Goal: Task Accomplishment & Management: Manage account settings

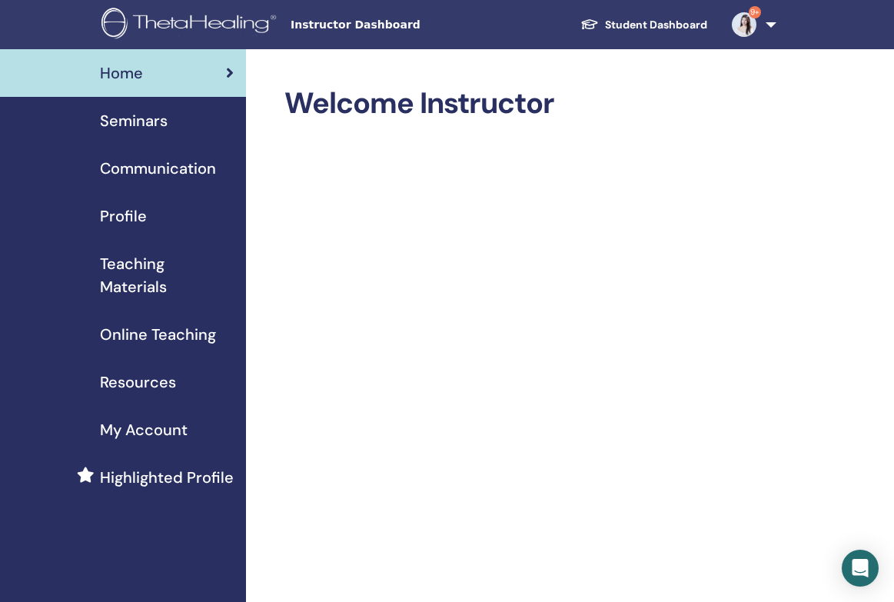
click at [145, 101] on link "Seminars" at bounding box center [123, 121] width 246 height 48
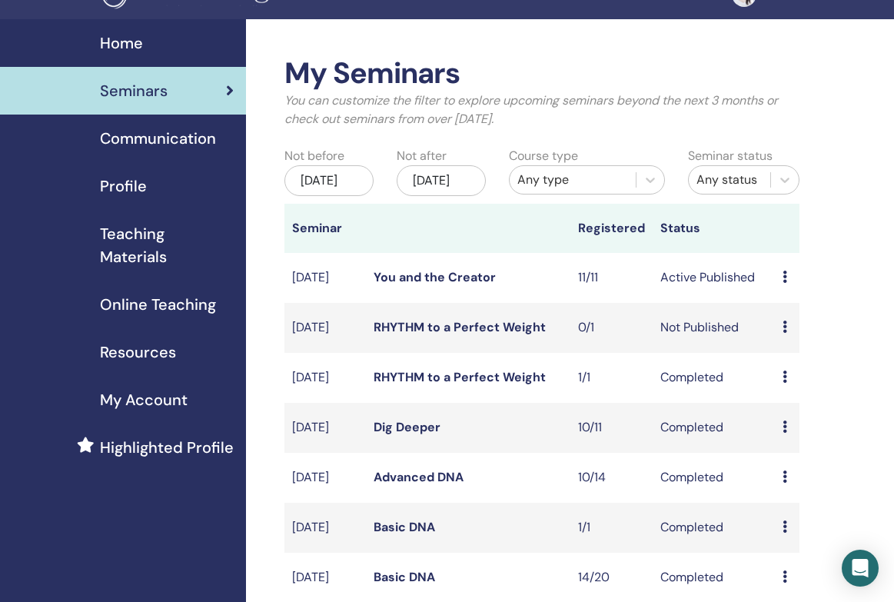
scroll to position [38, 0]
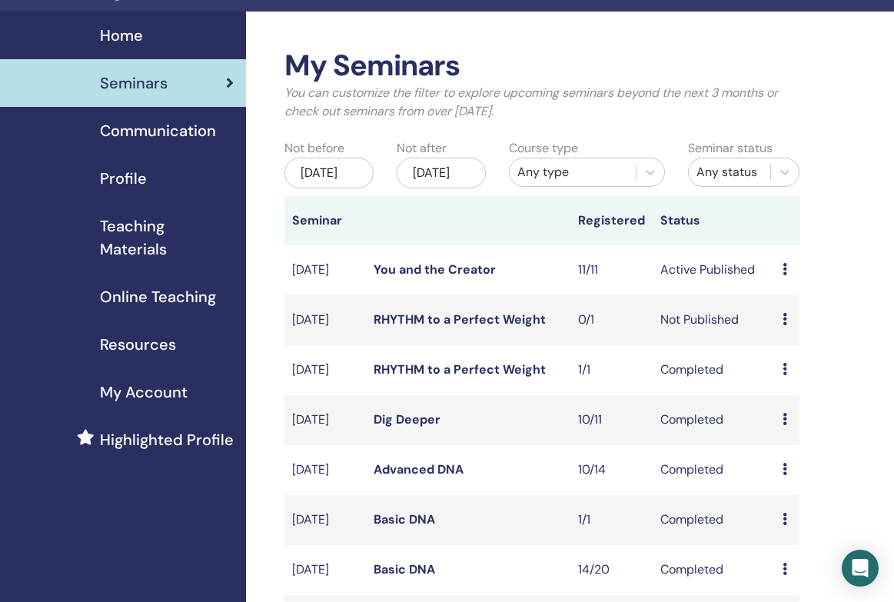
click at [785, 325] on icon at bounding box center [785, 319] width 5 height 12
click at [711, 330] on td "Not Published" at bounding box center [714, 320] width 123 height 50
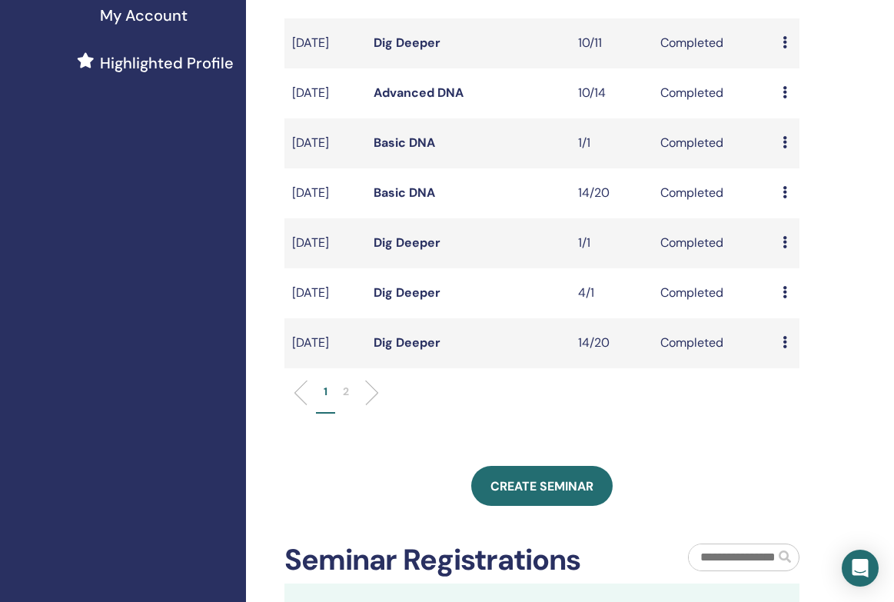
scroll to position [445, 0]
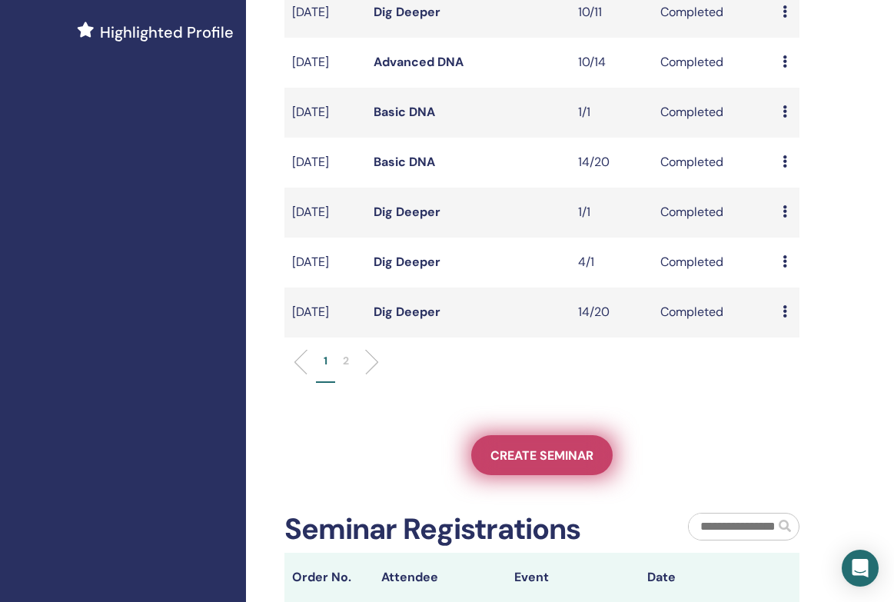
click at [530, 464] on span "Create seminar" at bounding box center [542, 455] width 103 height 16
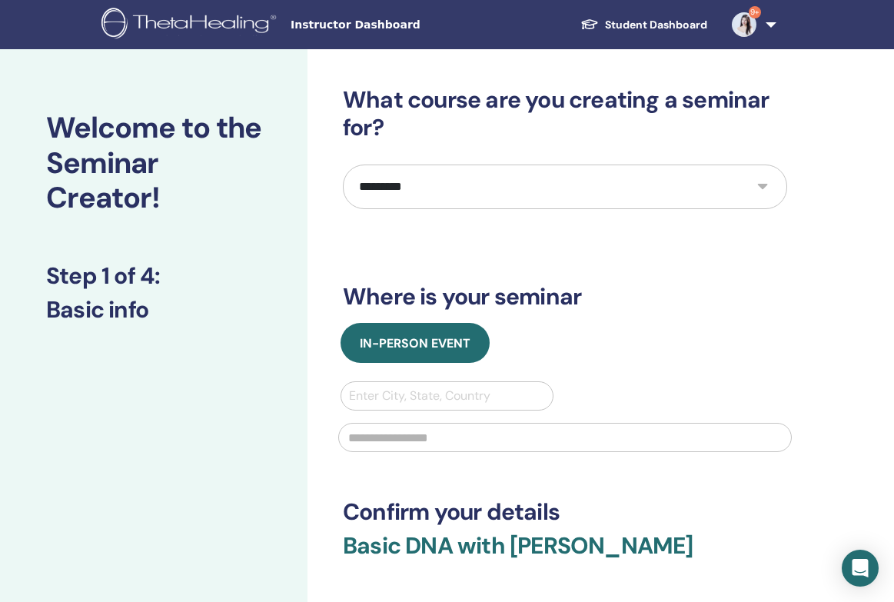
select select "****"
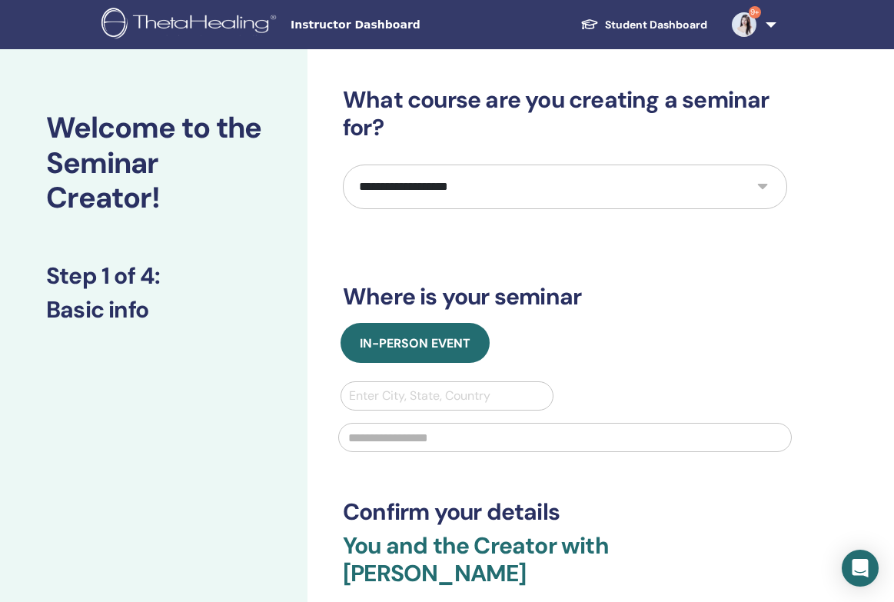
scroll to position [53, 0]
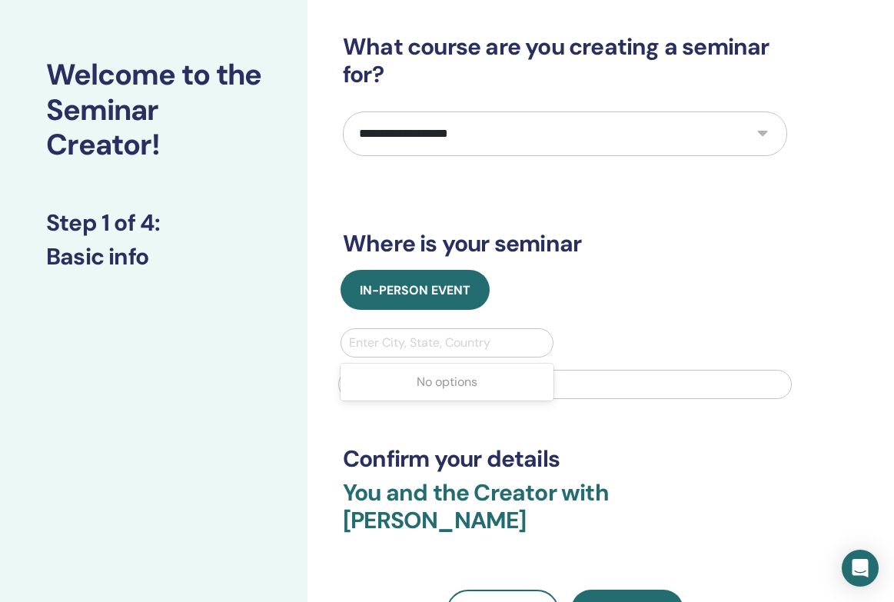
click at [411, 346] on div "Enter City, State, Country" at bounding box center [447, 343] width 196 height 18
type input "**********"
click at [396, 342] on div "Enter City, State, Country" at bounding box center [447, 343] width 196 height 18
type input "**********"
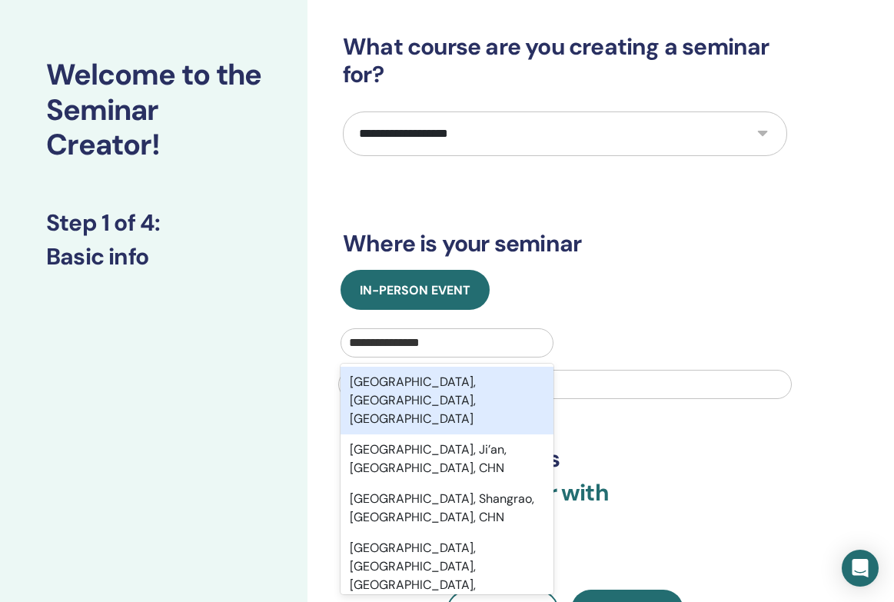
click at [473, 384] on div "Guangzhou, Guangdong, CHN" at bounding box center [447, 401] width 213 height 68
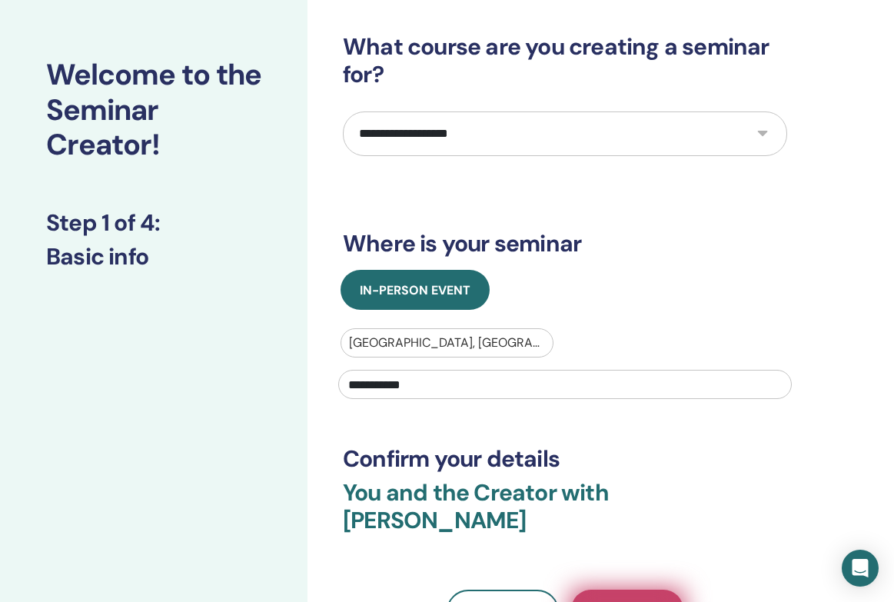
type input "**********"
click at [653, 590] on button "Next" at bounding box center [627, 610] width 112 height 40
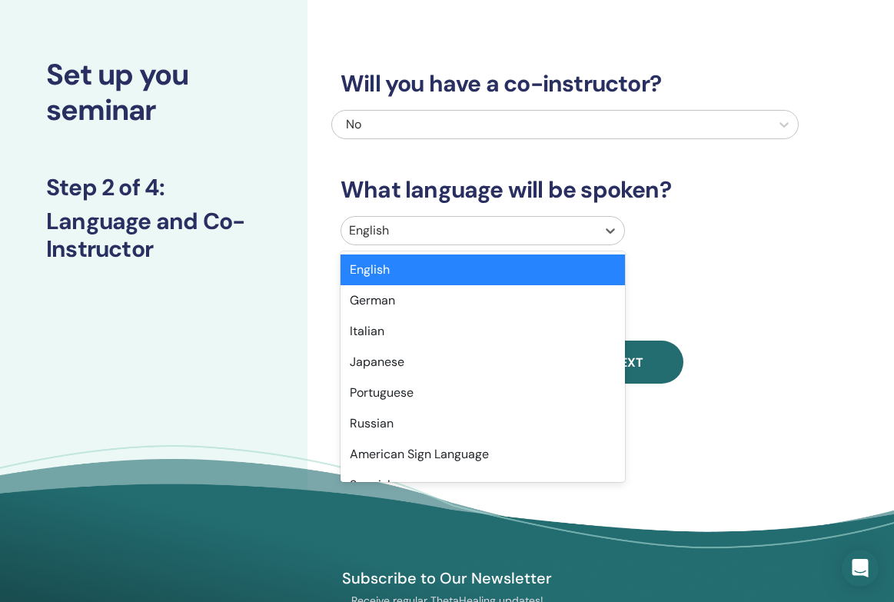
click at [507, 242] on div "English" at bounding box center [468, 231] width 255 height 28
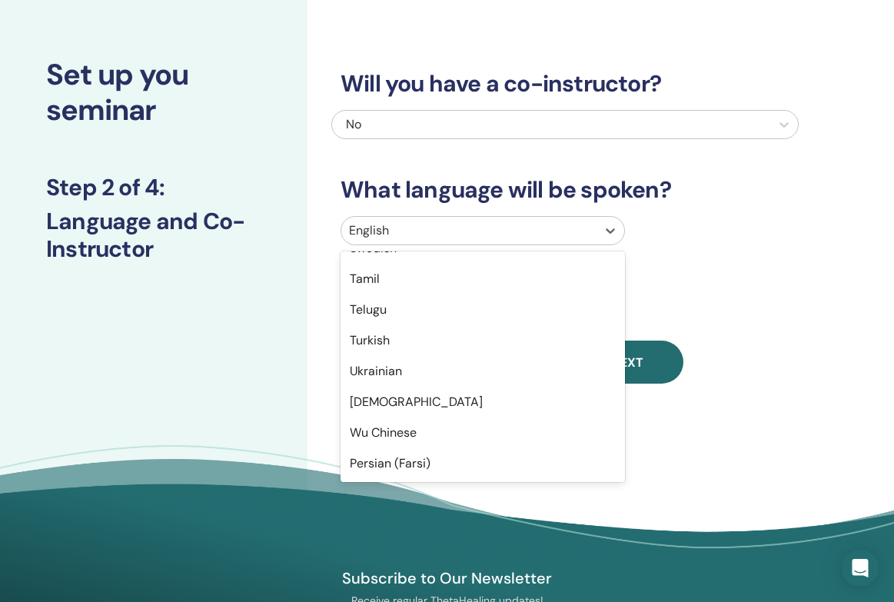
scroll to position [1221, 0]
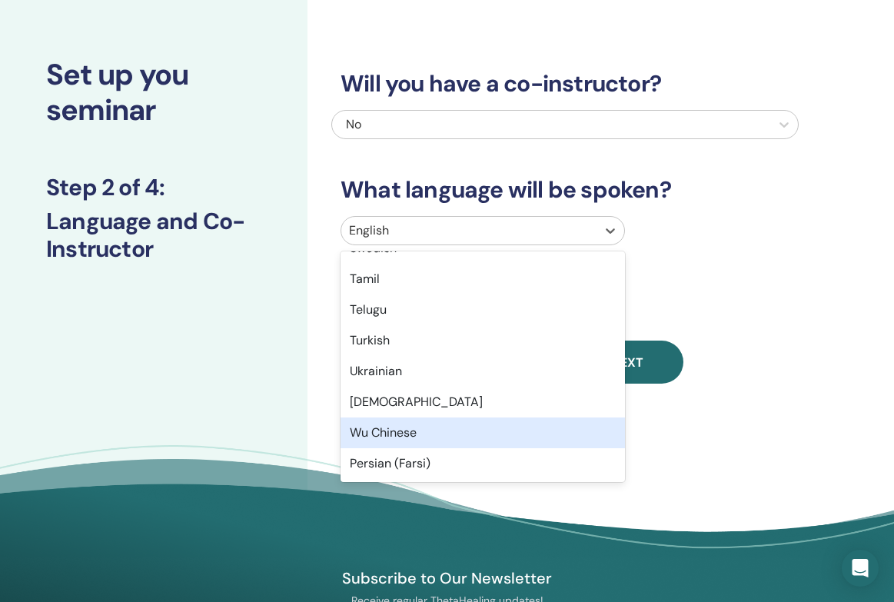
click at [424, 437] on div "Wu Chinese" at bounding box center [483, 432] width 284 height 31
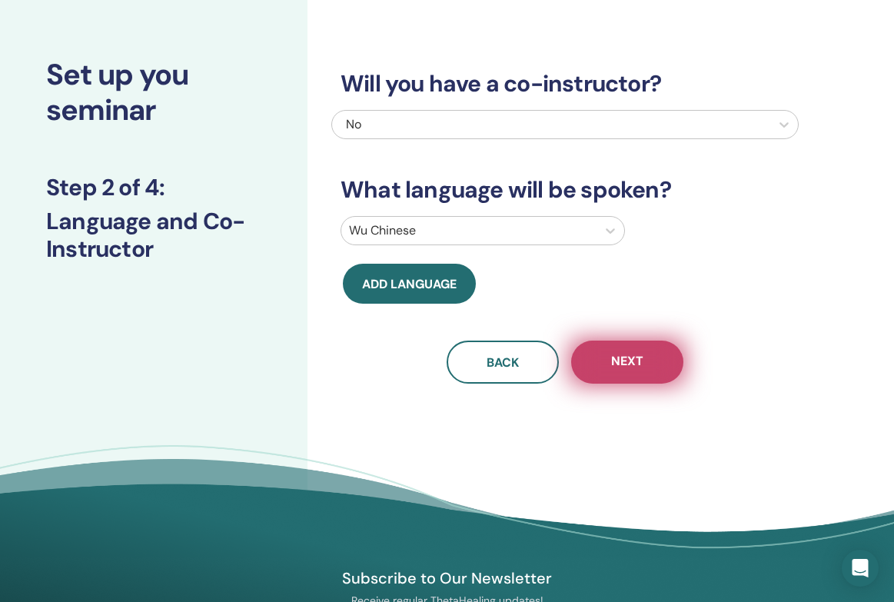
click at [645, 351] on button "Next" at bounding box center [627, 362] width 112 height 43
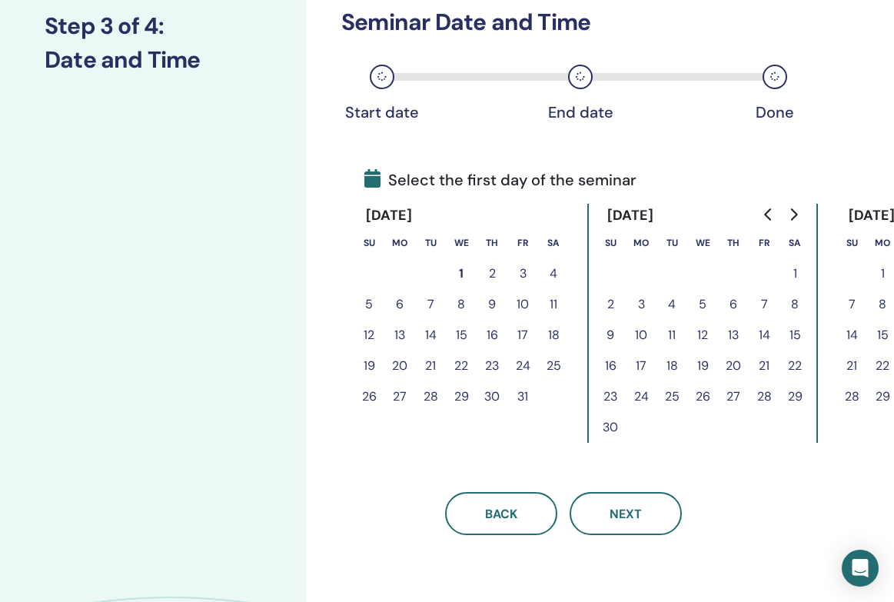
scroll to position [214, 2]
click at [491, 275] on button "2" at bounding box center [492, 274] width 31 height 31
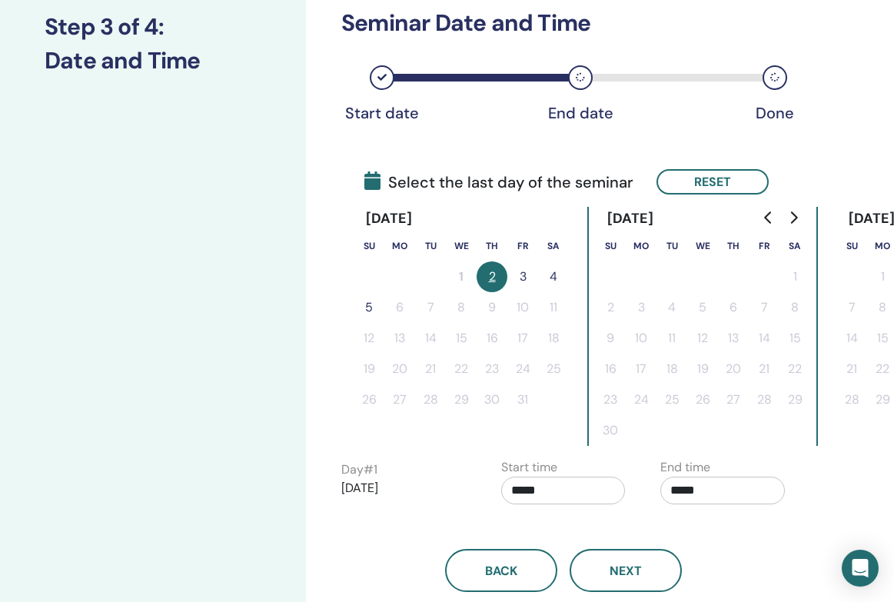
click at [554, 279] on button "4" at bounding box center [553, 276] width 31 height 31
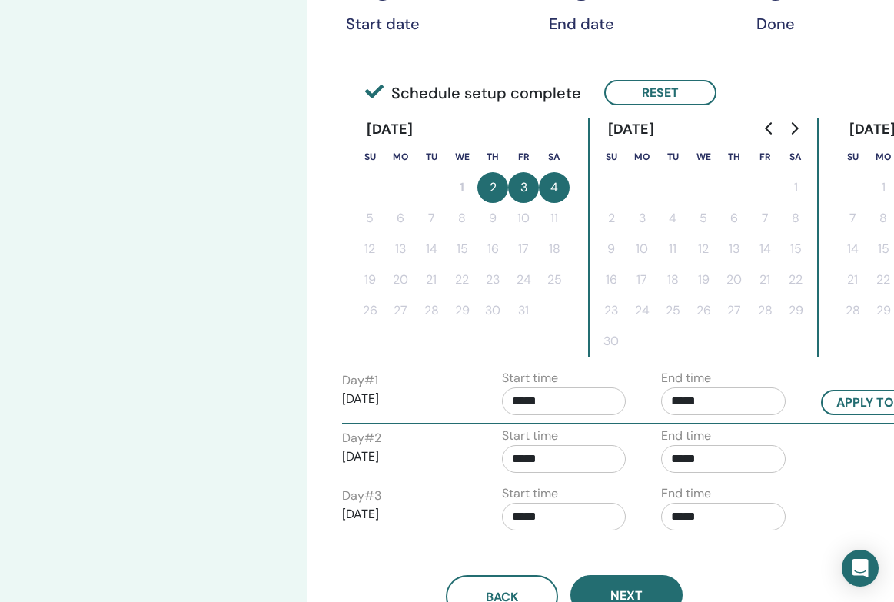
scroll to position [301, 1]
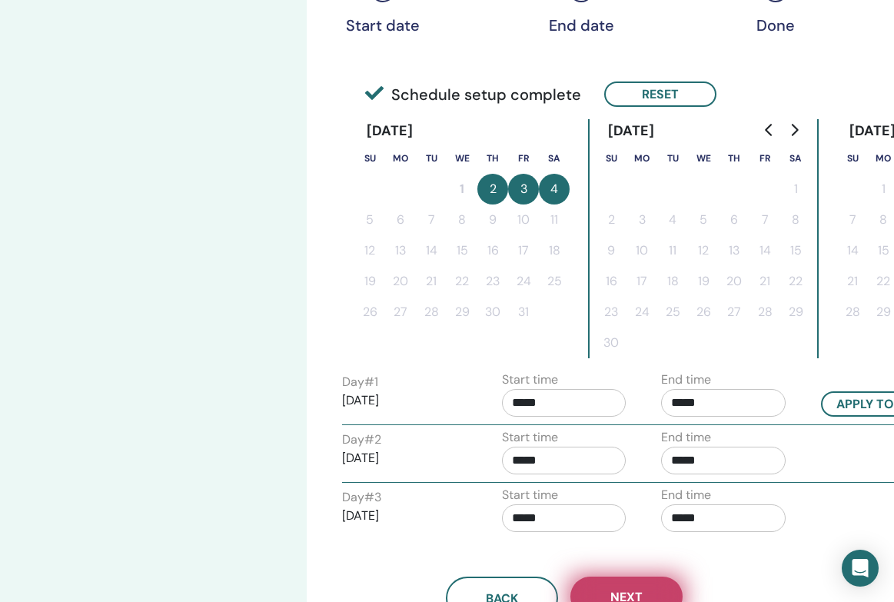
click at [639, 587] on button "Next" at bounding box center [626, 597] width 112 height 40
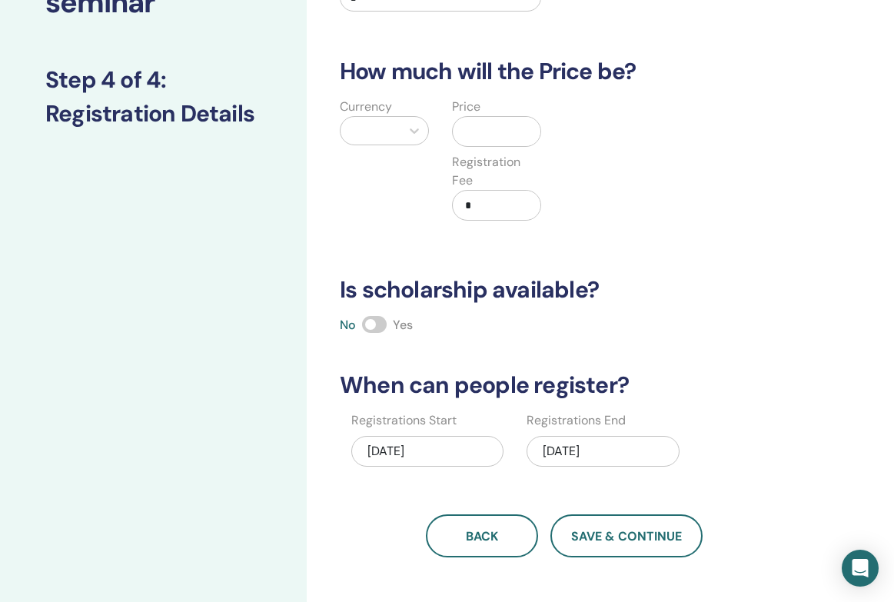
scroll to position [105, 1]
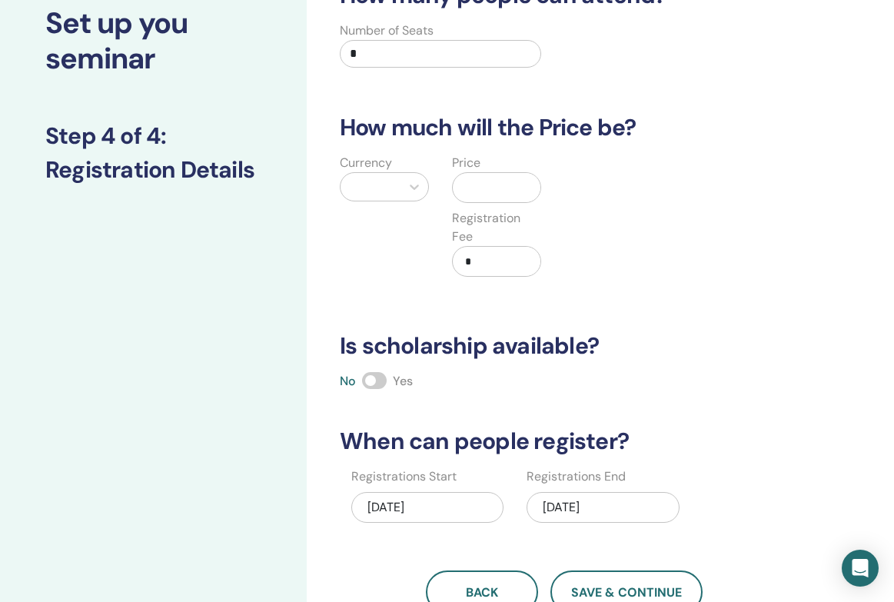
drag, startPoint x: 416, startPoint y: 48, endPoint x: 271, endPoint y: 42, distance: 144.7
click at [271, 42] on div "Set up you seminar Step 4 of 4 : Registration Details How many people can atten…" at bounding box center [460, 387] width 923 height 884
type input "*"
click at [484, 264] on input "*" at bounding box center [499, 261] width 81 height 29
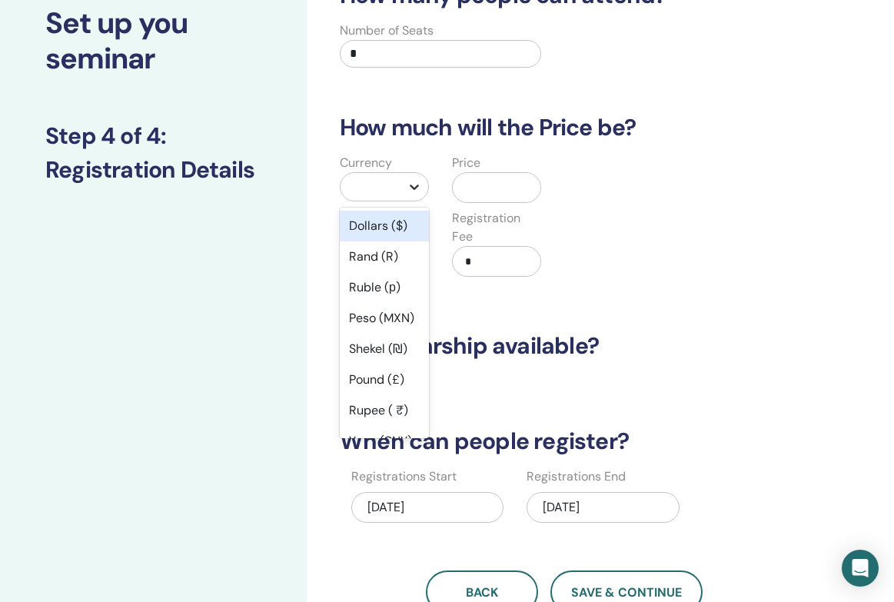
click at [411, 184] on icon at bounding box center [414, 186] width 15 height 15
click at [394, 230] on div "Dollars ($)" at bounding box center [384, 226] width 89 height 31
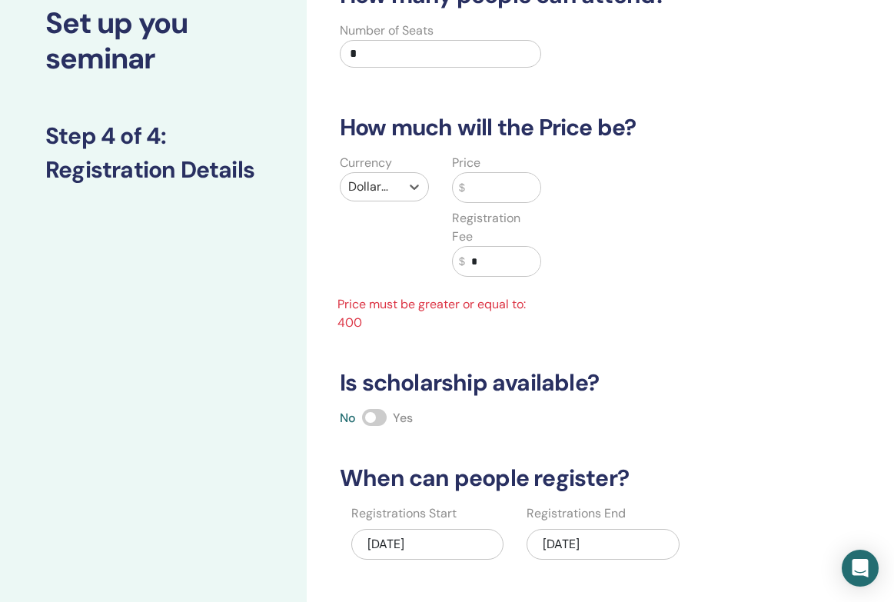
click at [485, 194] on input "text" at bounding box center [502, 187] width 75 height 29
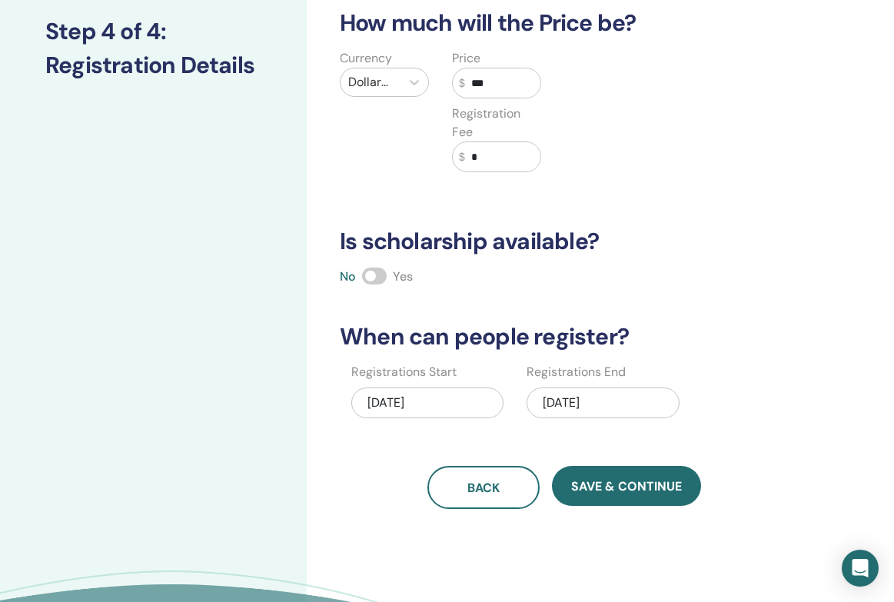
scroll to position [210, 1]
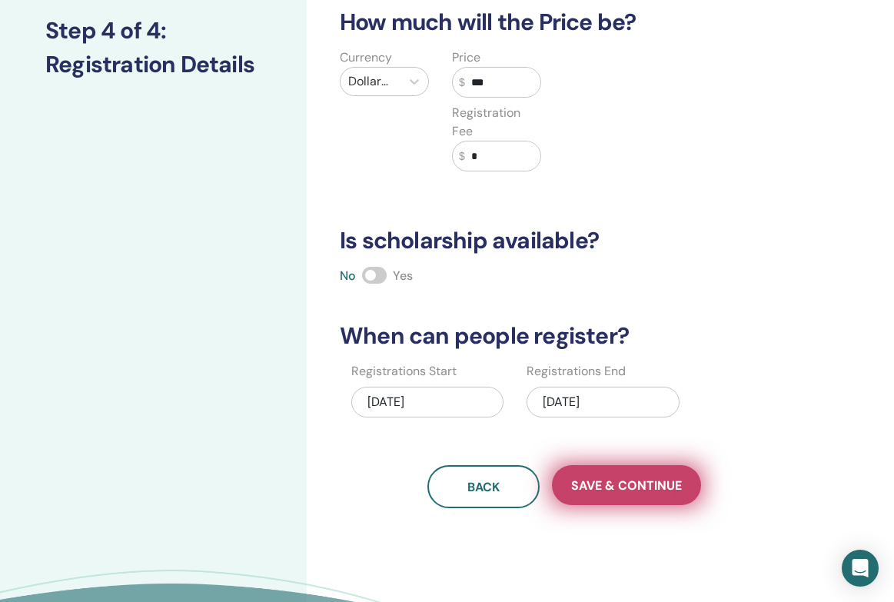
type input "***"
click at [617, 486] on span "Save & Continue" at bounding box center [626, 485] width 111 height 16
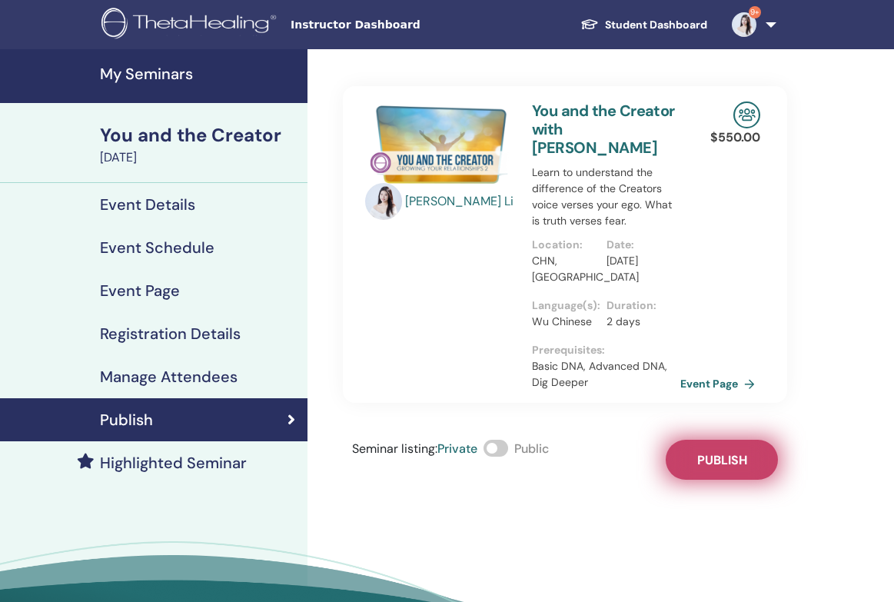
scroll to position [52, 0]
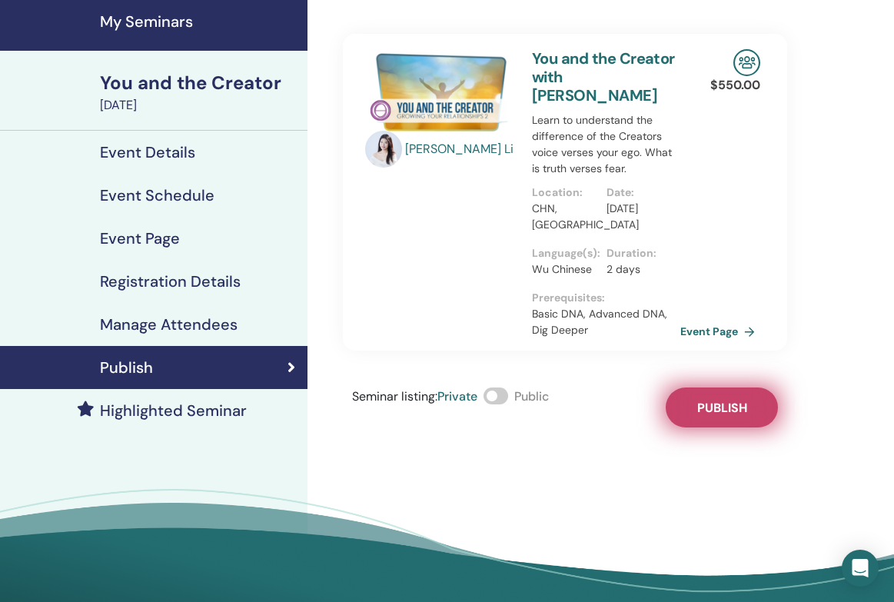
click at [709, 400] on span "Publish" at bounding box center [722, 408] width 50 height 16
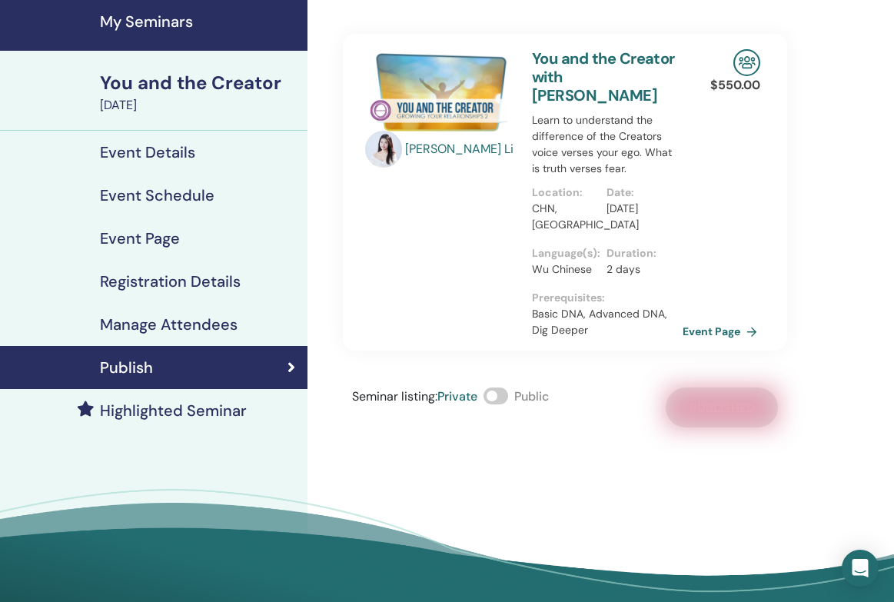
click at [694, 320] on link "Event Page" at bounding box center [723, 331] width 81 height 23
click at [158, 100] on div "October 02, 2025" at bounding box center [199, 105] width 198 height 18
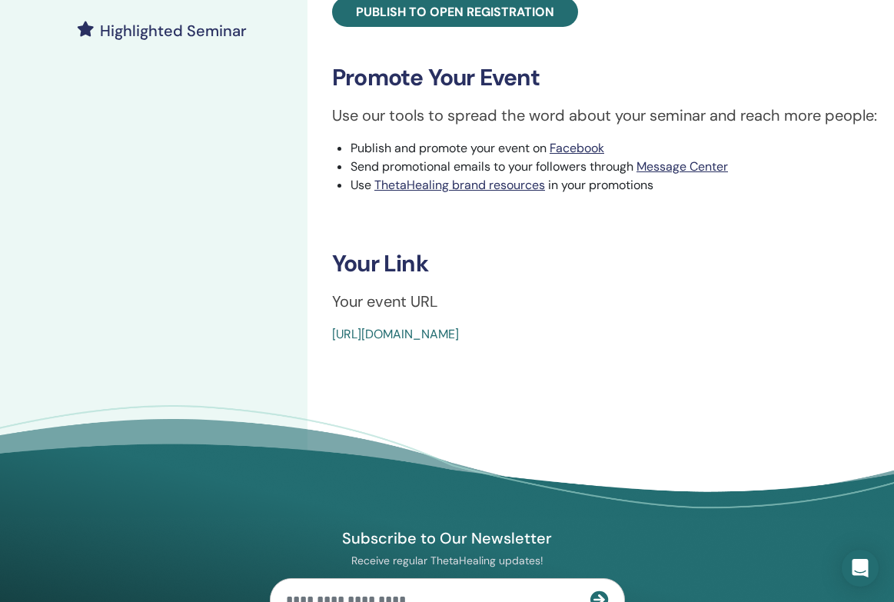
scroll to position [409, 1]
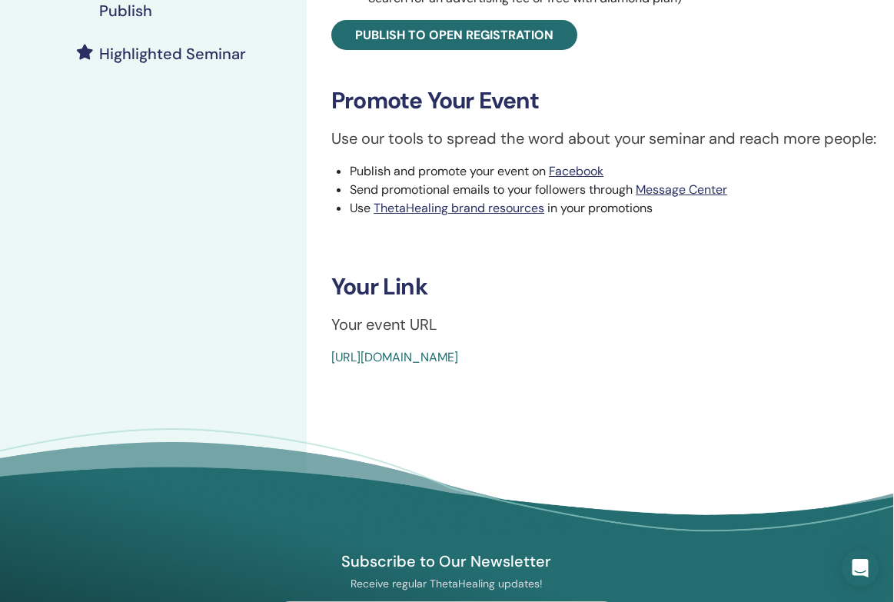
drag, startPoint x: 325, startPoint y: 358, endPoint x: 697, endPoint y: 359, distance: 371.4
click at [697, 359] on div "You and the Creator Event Type In-Person Event Status Not Published Registratio…" at bounding box center [614, 22] width 597 height 690
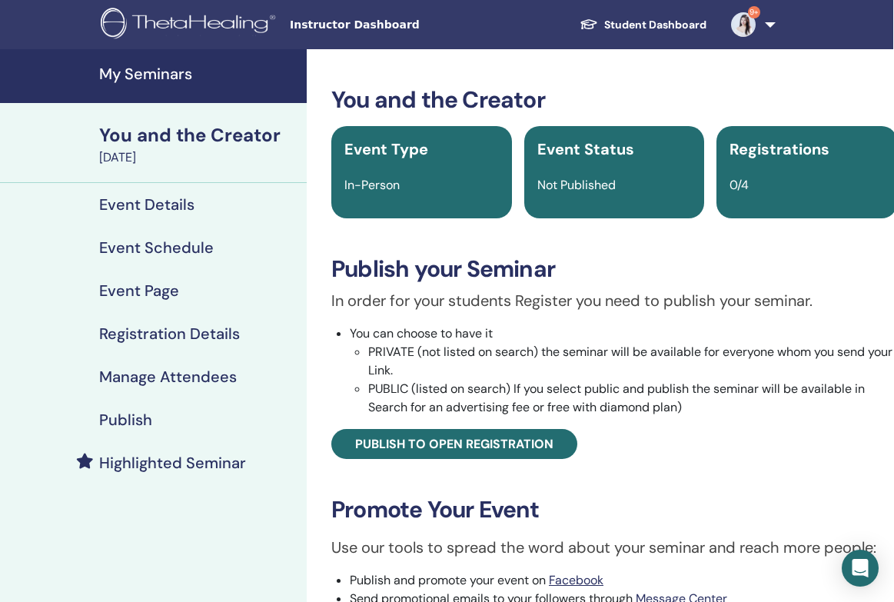
scroll to position [0, 1]
click at [743, 23] on img at bounding box center [743, 24] width 25 height 25
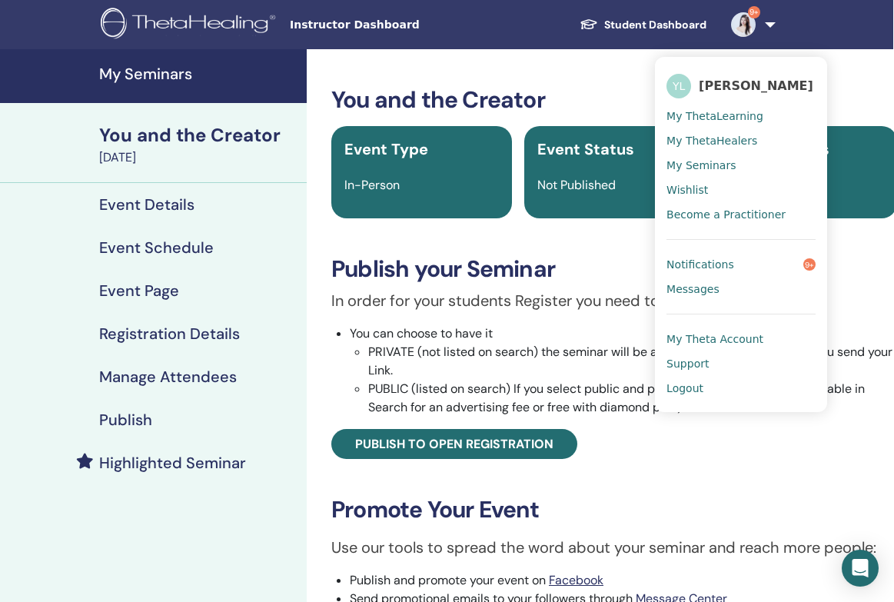
click at [737, 262] on link "Notifications 9+" at bounding box center [741, 264] width 149 height 25
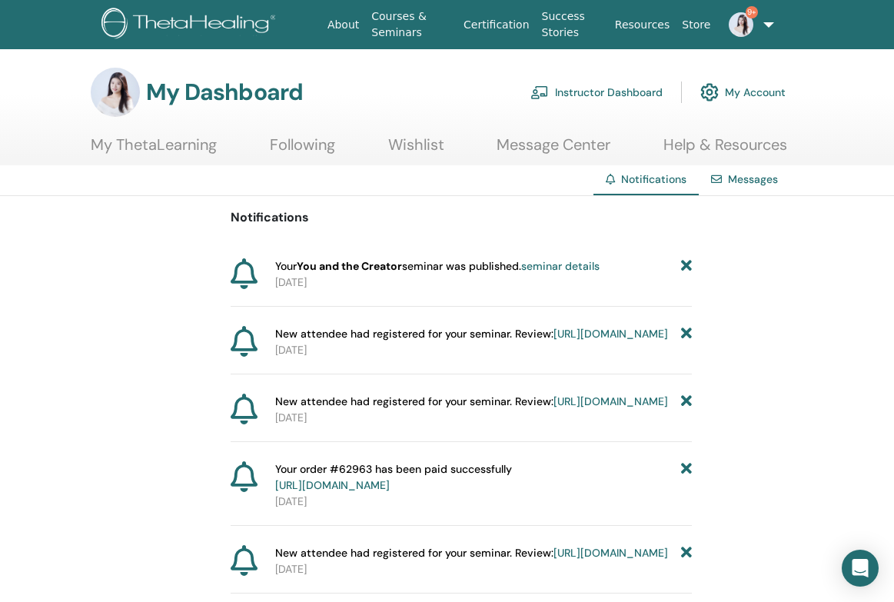
click at [125, 141] on link "My ThetaLearning" at bounding box center [154, 150] width 126 height 30
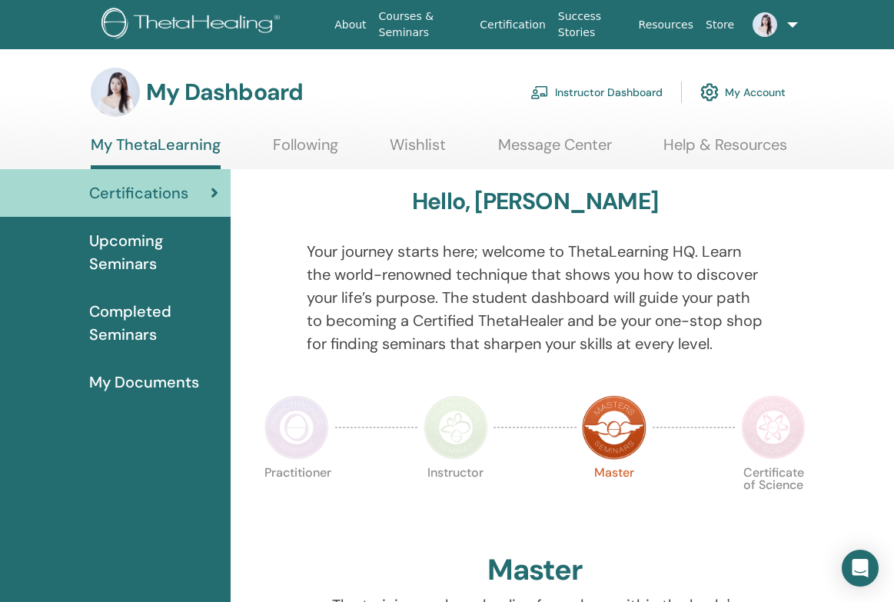
click at [120, 188] on span "Certifications" at bounding box center [138, 192] width 99 height 23
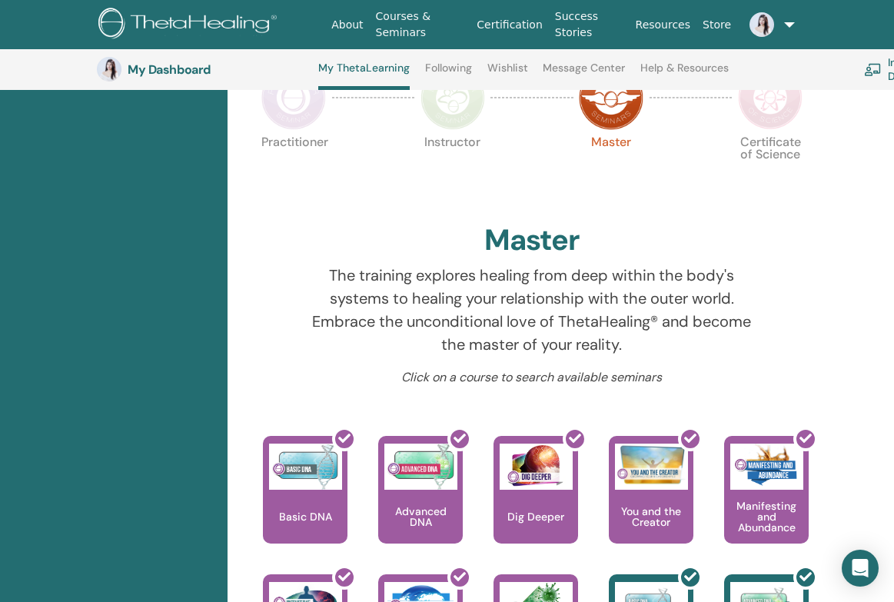
scroll to position [240, 3]
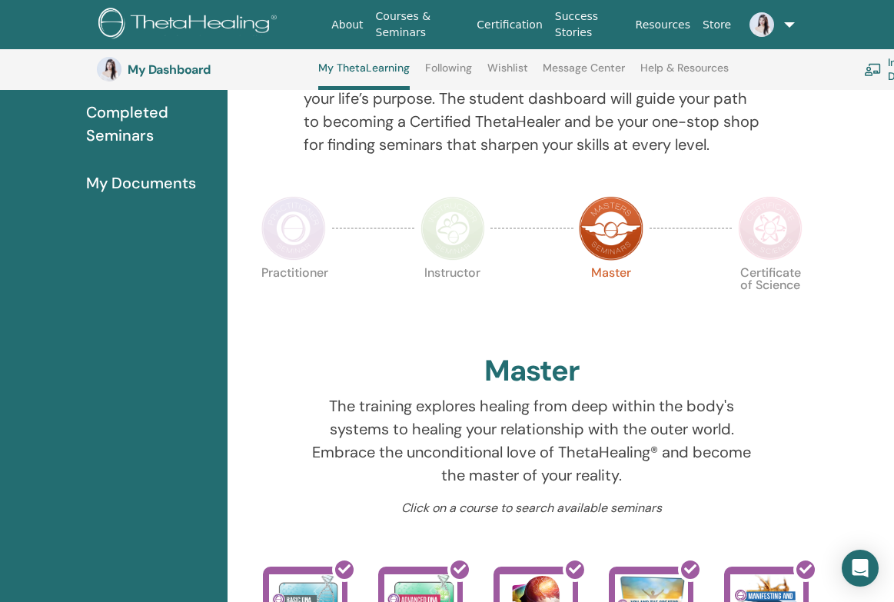
click at [448, 224] on img at bounding box center [453, 228] width 65 height 65
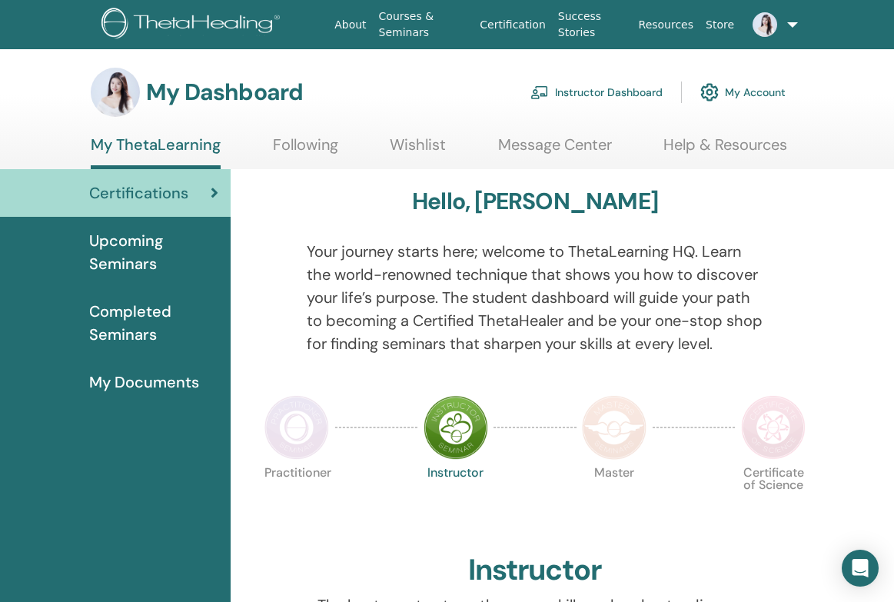
scroll to position [120, 0]
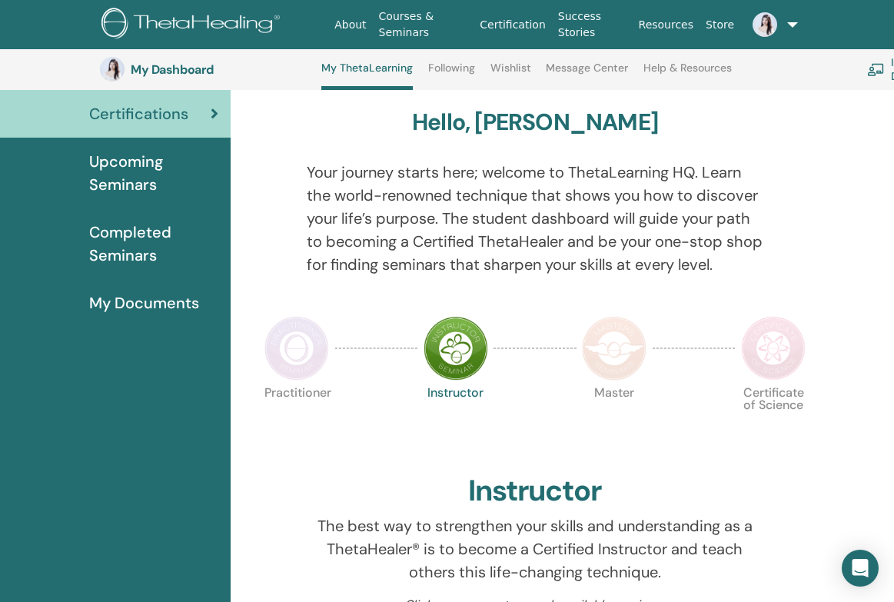
click at [283, 348] on img at bounding box center [296, 348] width 65 height 65
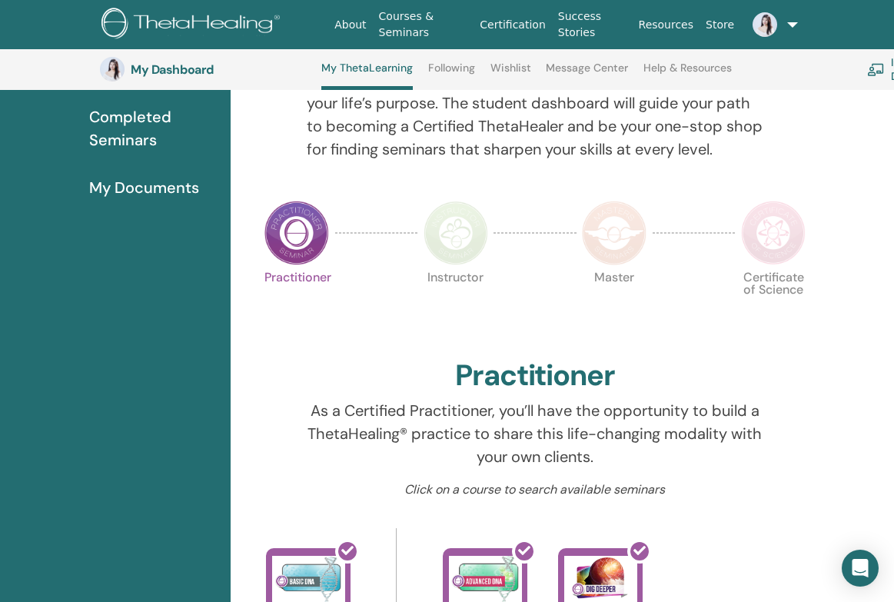
scroll to position [196, 1]
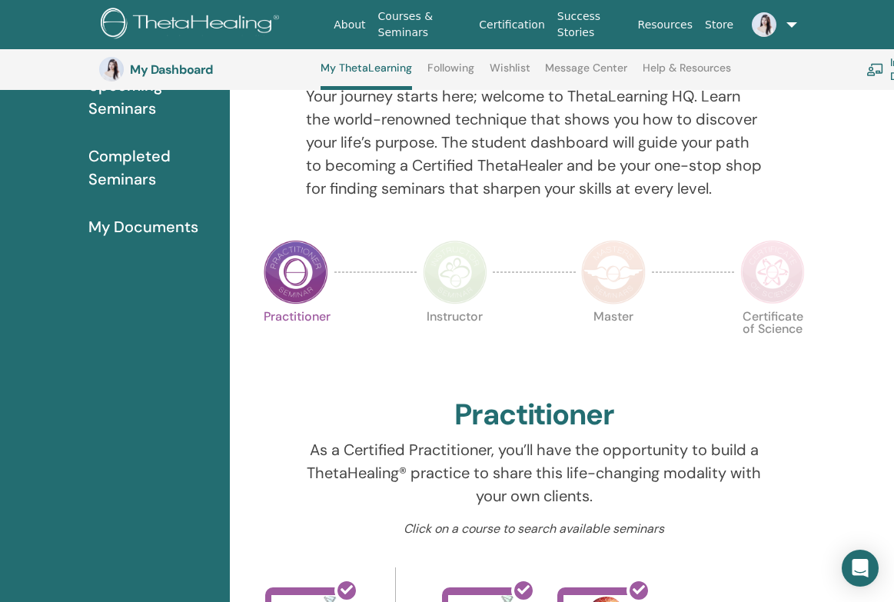
click at [766, 274] on img at bounding box center [772, 272] width 65 height 65
